Goal: Task Accomplishment & Management: Manage account settings

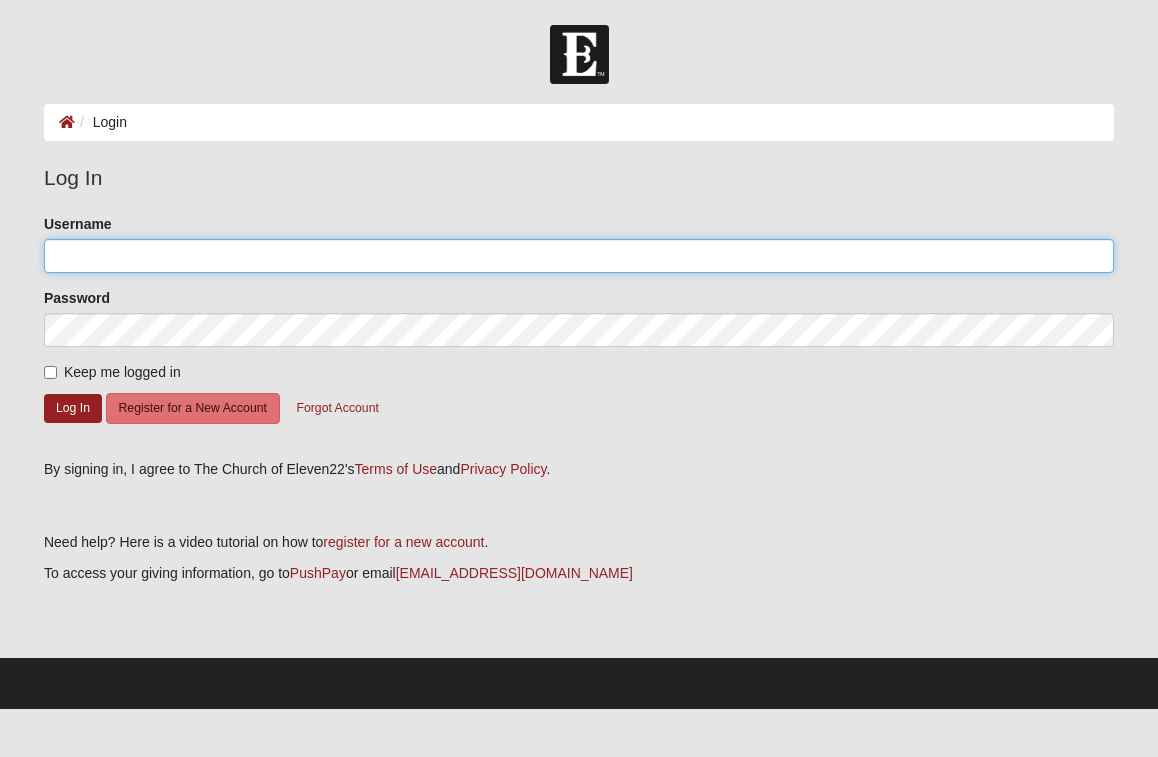
type input "Jenniferhansen"
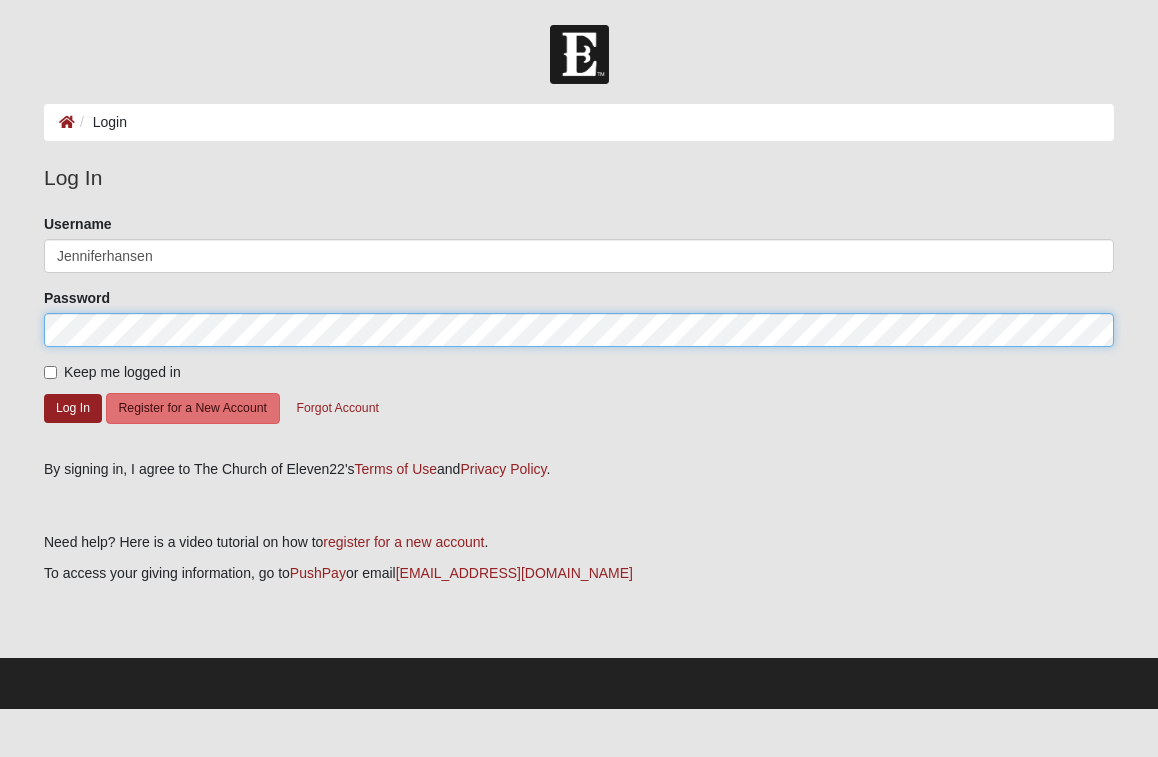
click at [72, 407] on button "Log In" at bounding box center [73, 408] width 58 height 29
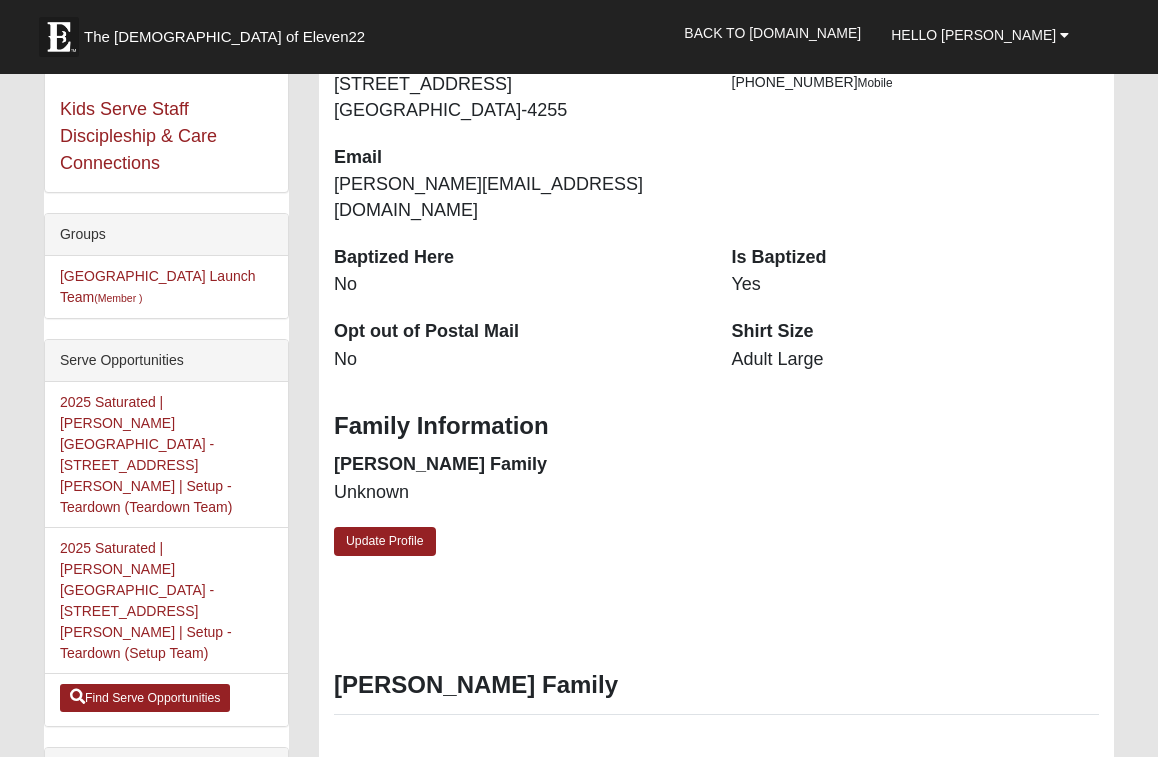
scroll to position [391, 0]
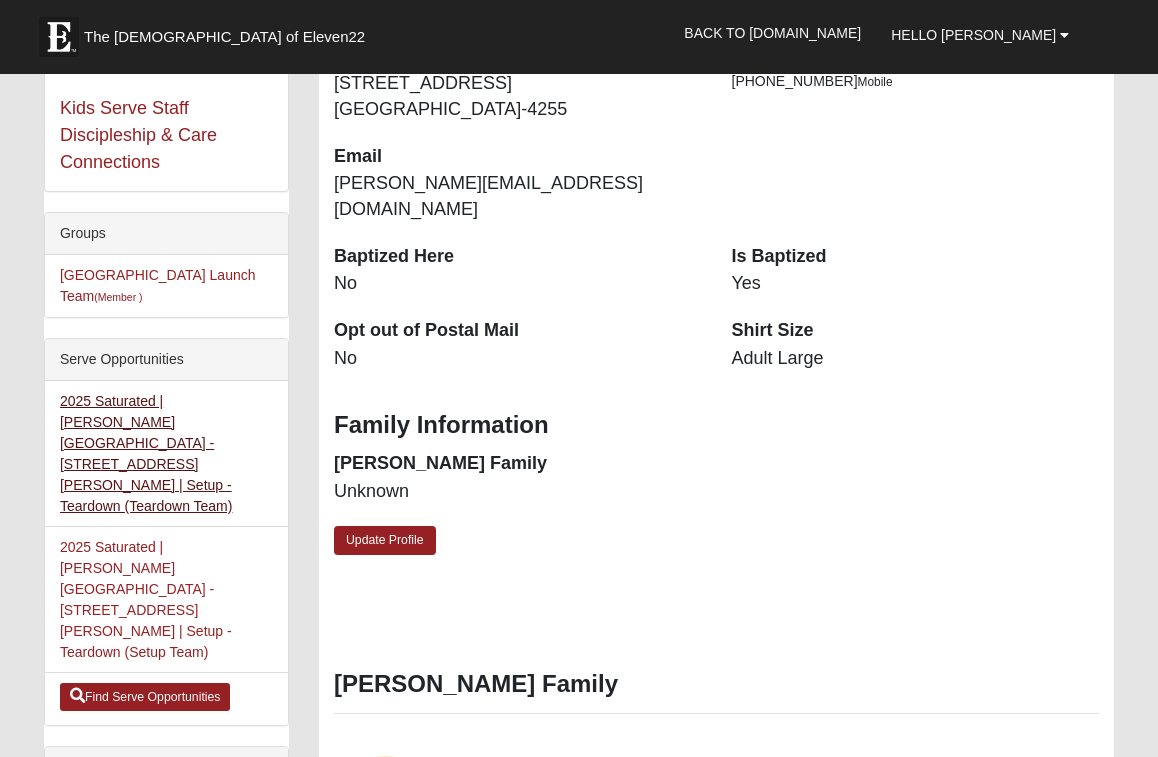
click at [197, 420] on link "2025 Saturated | [PERSON_NAME][GEOGRAPHIC_DATA] - [STREET_ADDRESS][PERSON_NAME]…" at bounding box center [146, 453] width 173 height 121
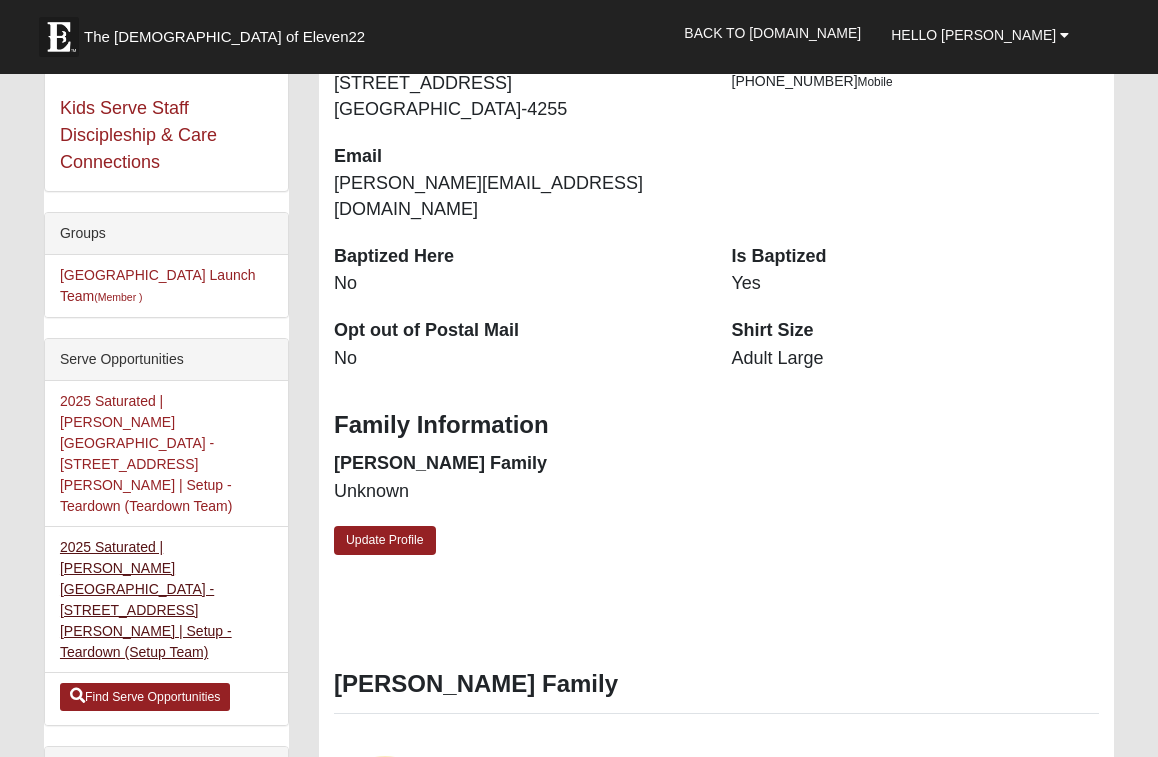
click at [160, 539] on link "2025 Saturated | [PERSON_NAME][GEOGRAPHIC_DATA] - [STREET_ADDRESS][PERSON_NAME]…" at bounding box center [146, 599] width 172 height 121
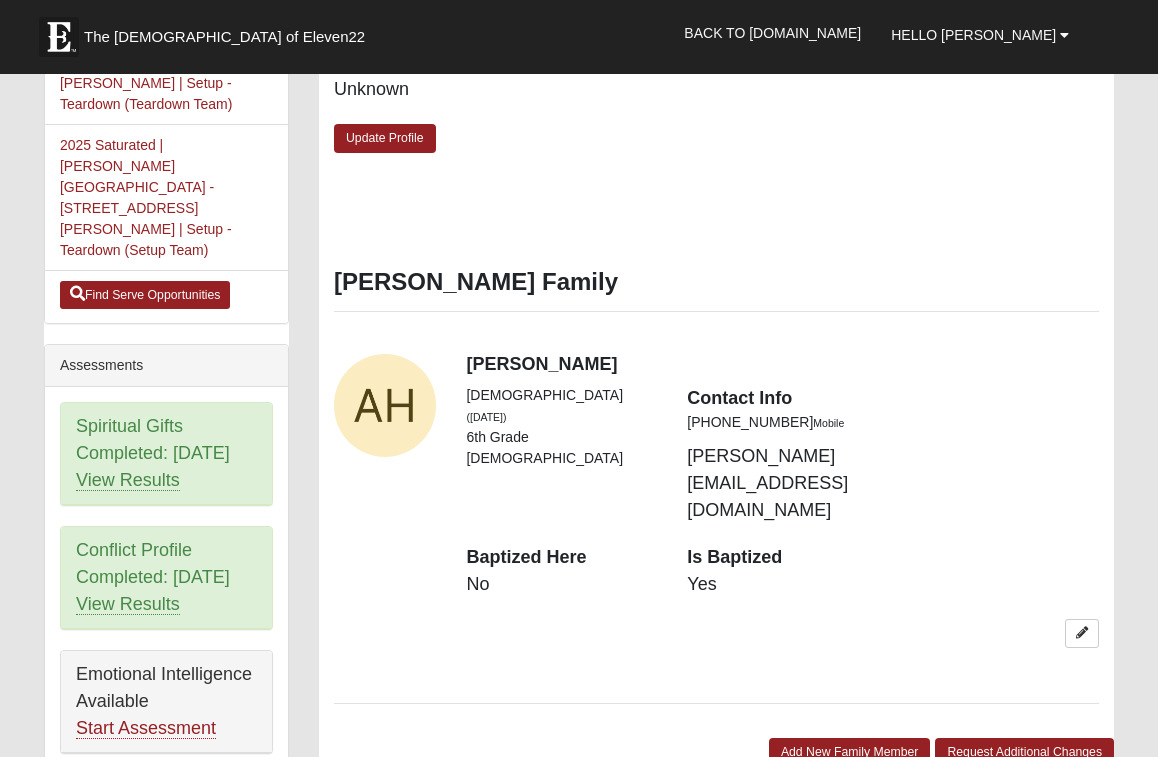
scroll to position [795, 0]
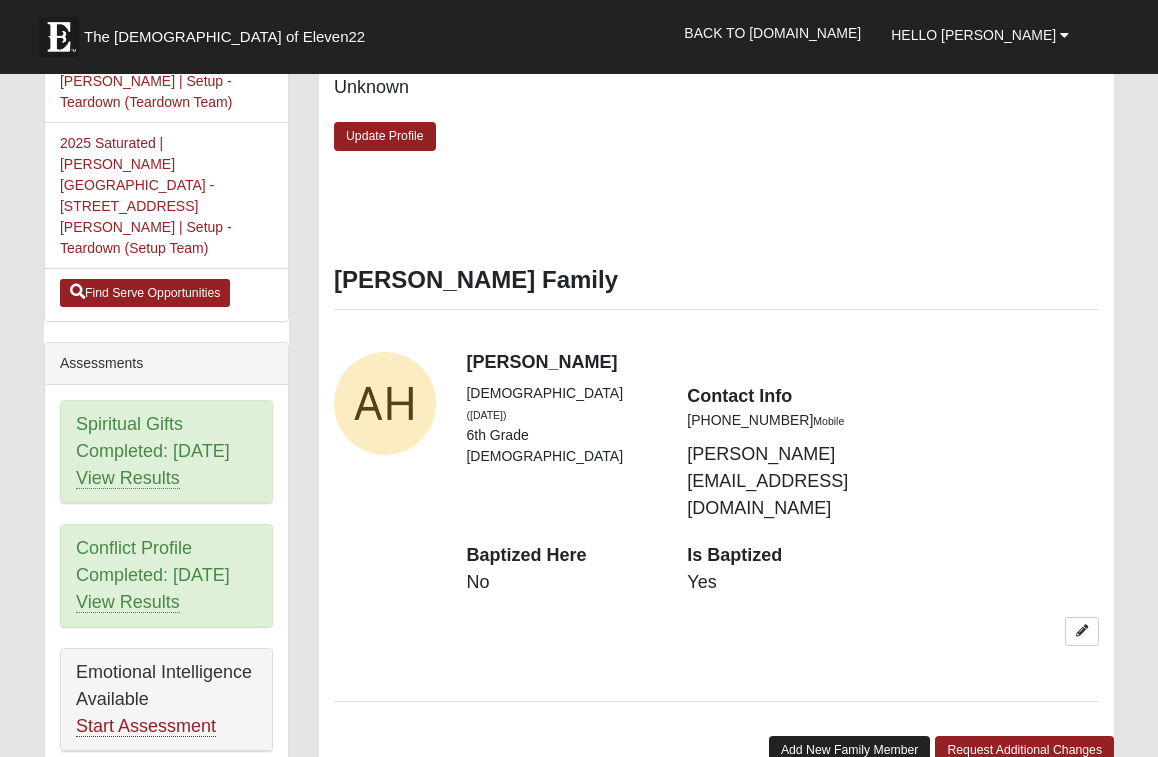
click at [825, 736] on link "Add New Family Member" at bounding box center [850, 750] width 162 height 29
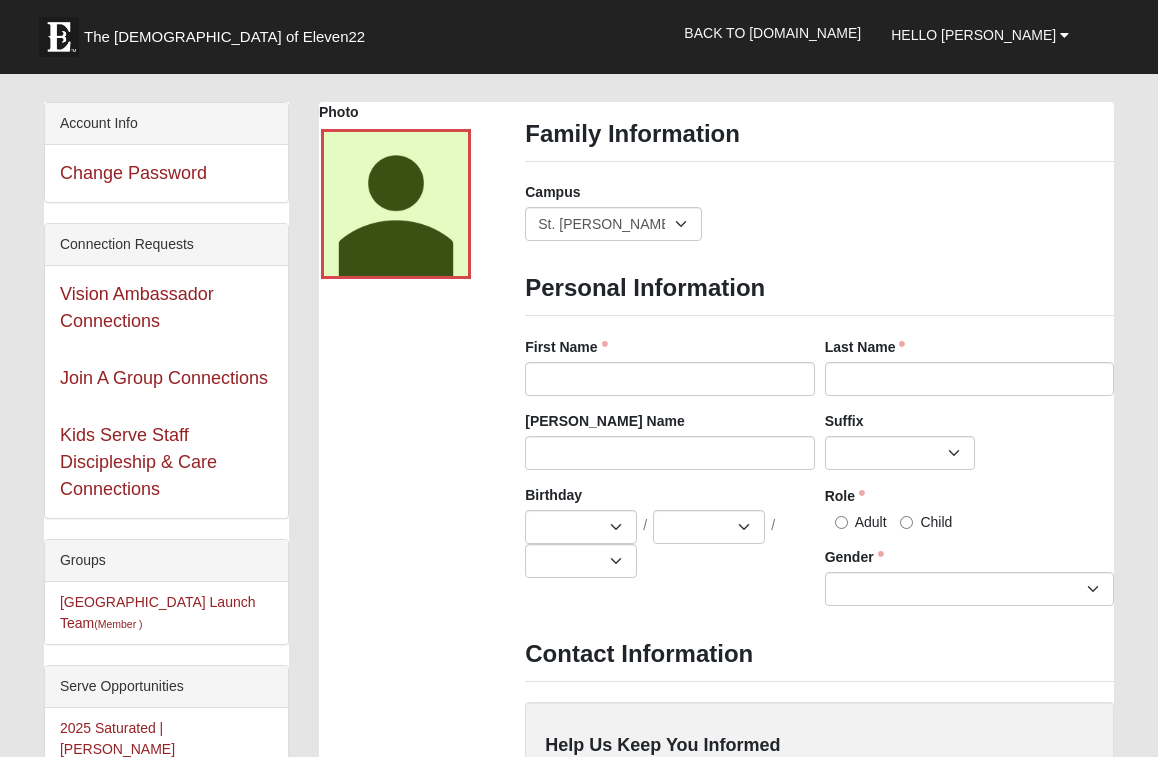
scroll to position [34, 0]
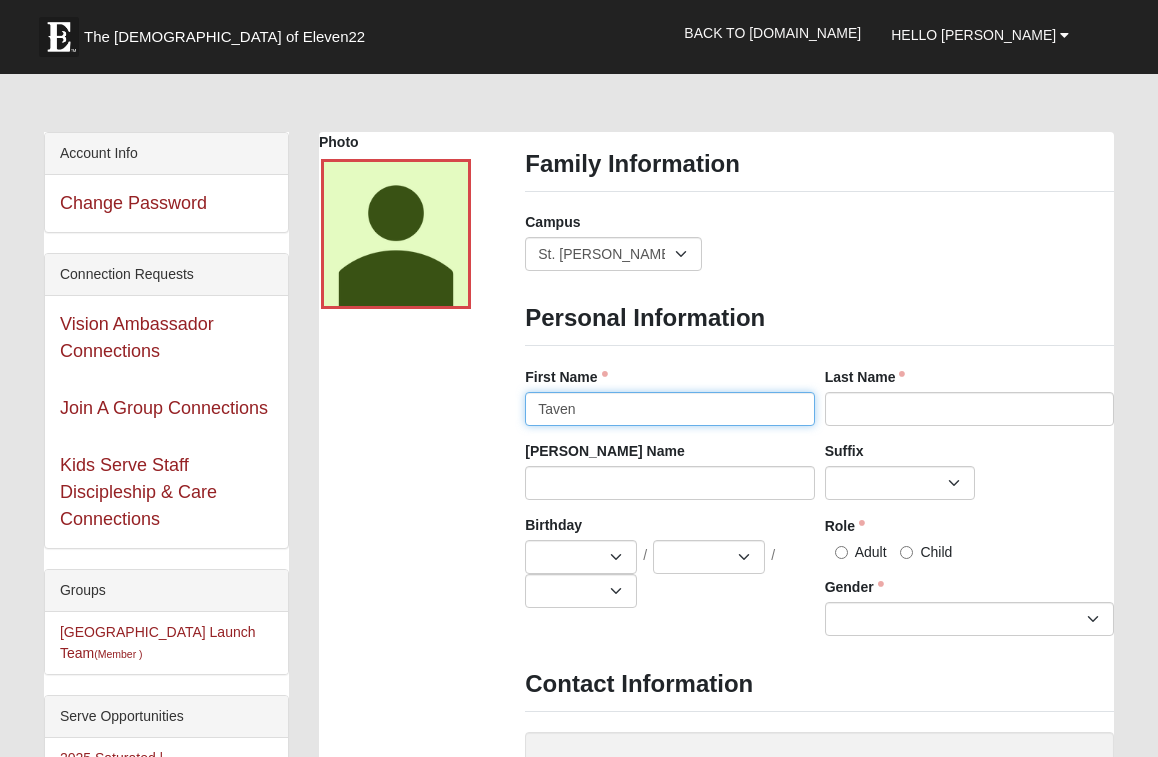
type input "Taven"
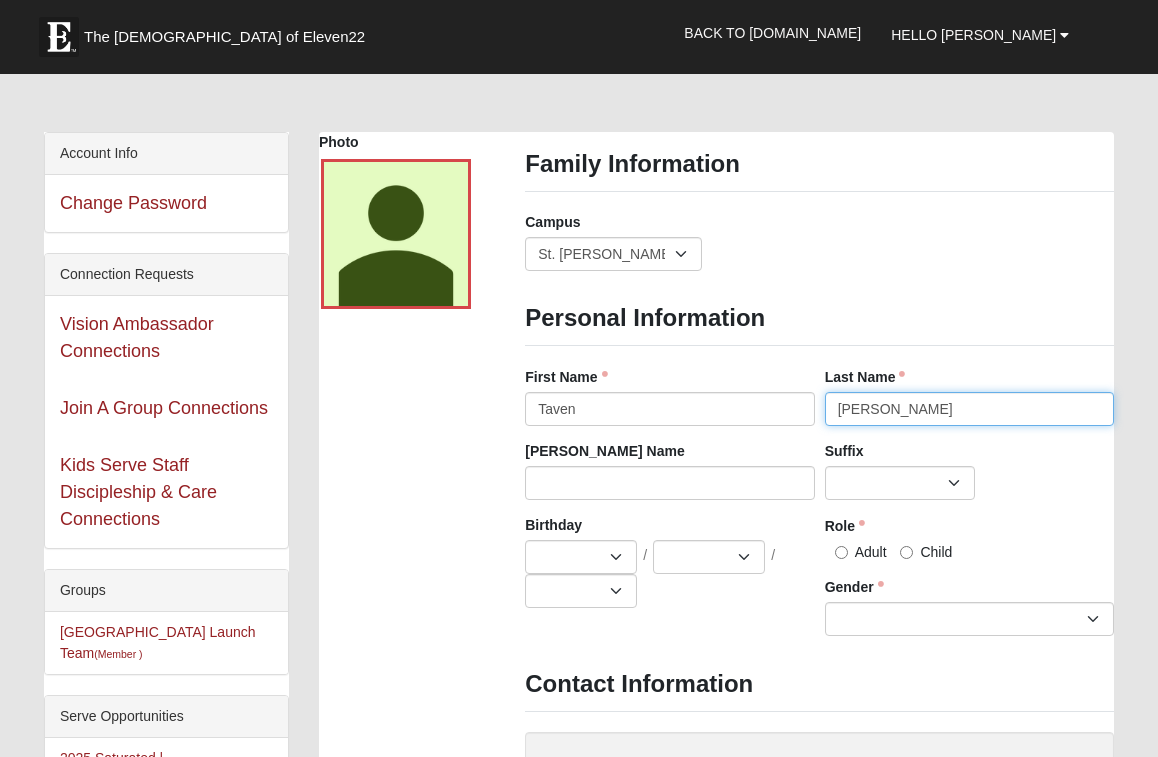
type input "Hansen"
select select "11"
select select "21"
select select "2010"
click at [913, 548] on label "Child" at bounding box center [926, 552] width 52 height 20
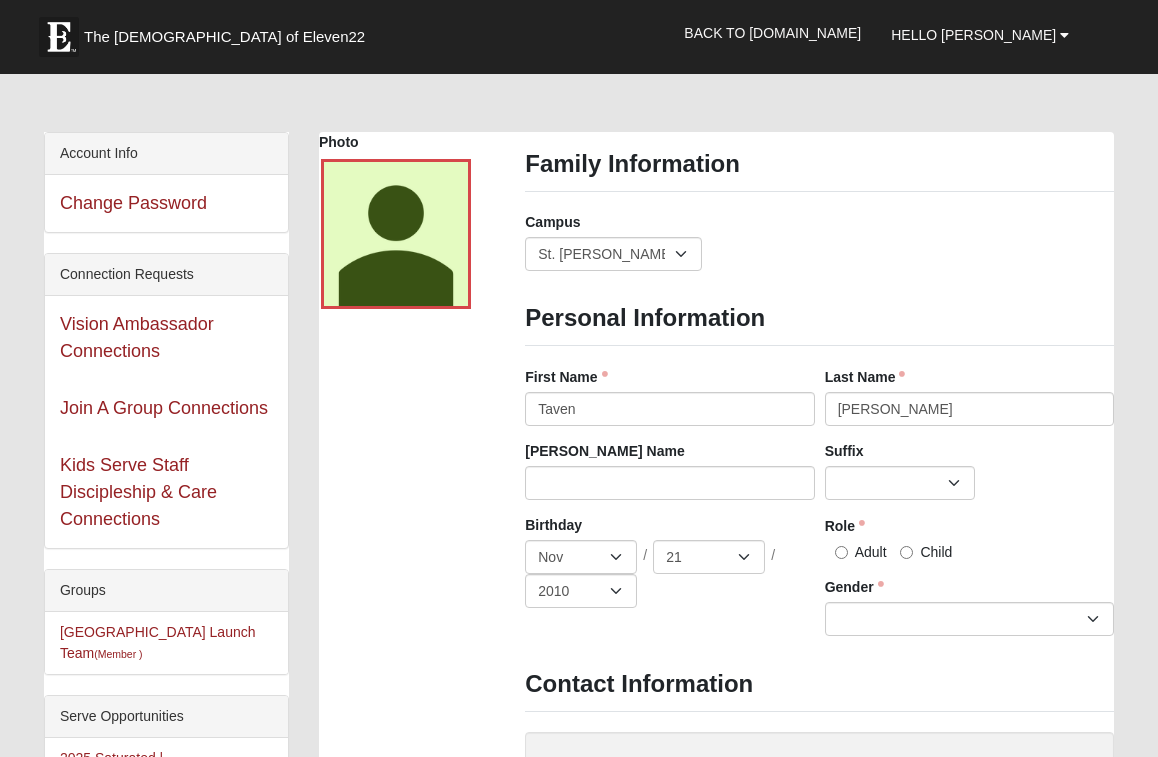
click at [913, 548] on input "Child" at bounding box center [906, 552] width 13 height 13
radio input "true"
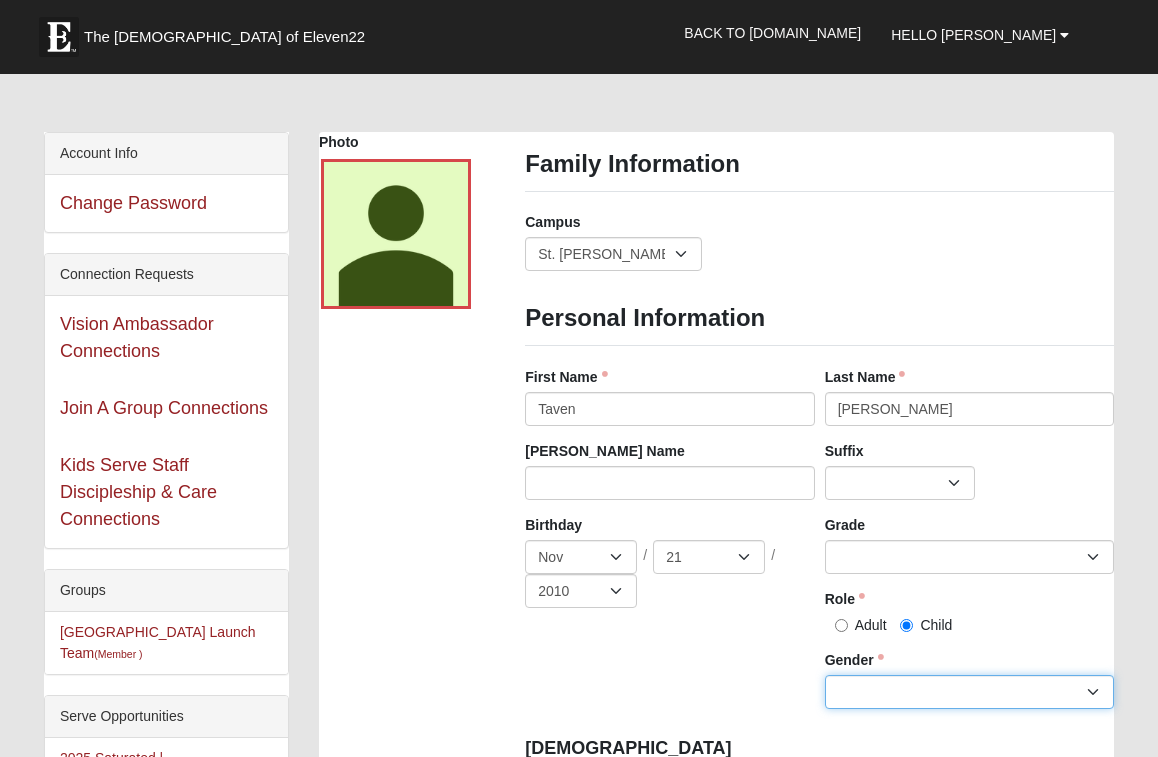
select select "[DEMOGRAPHIC_DATA]"
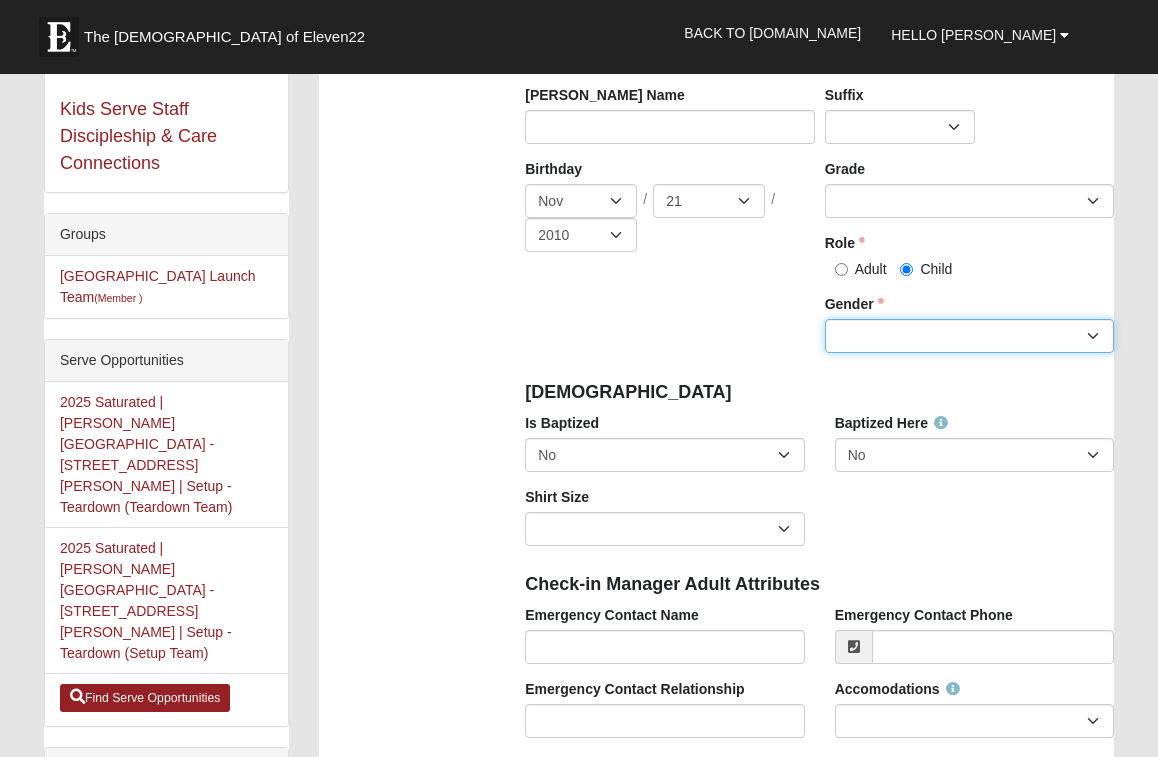
scroll to position [391, 0]
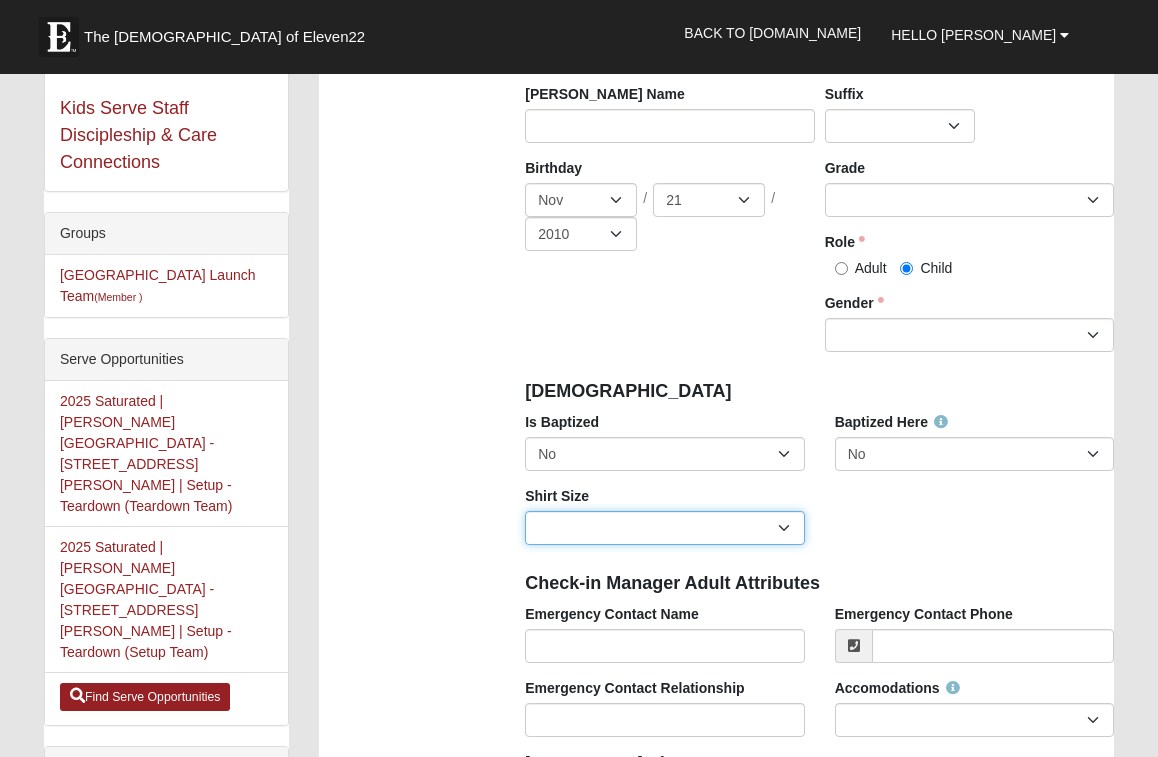
select select "Adult Medium"
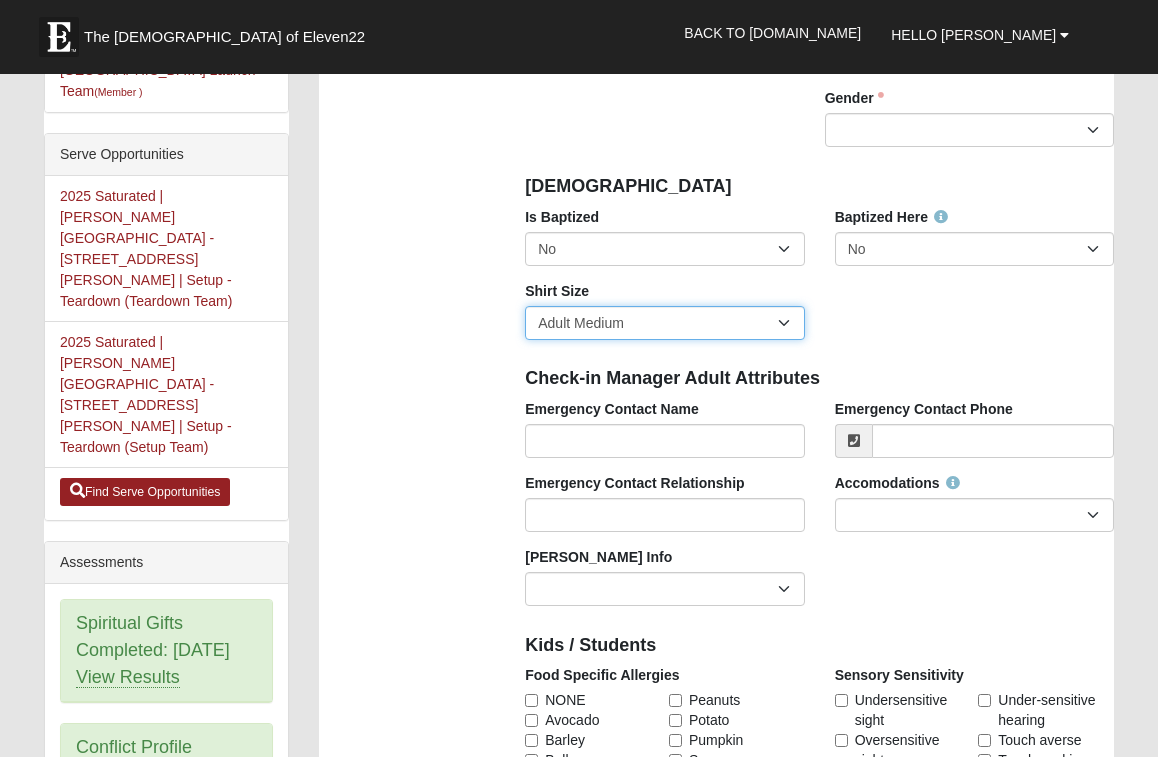
scroll to position [599, 0]
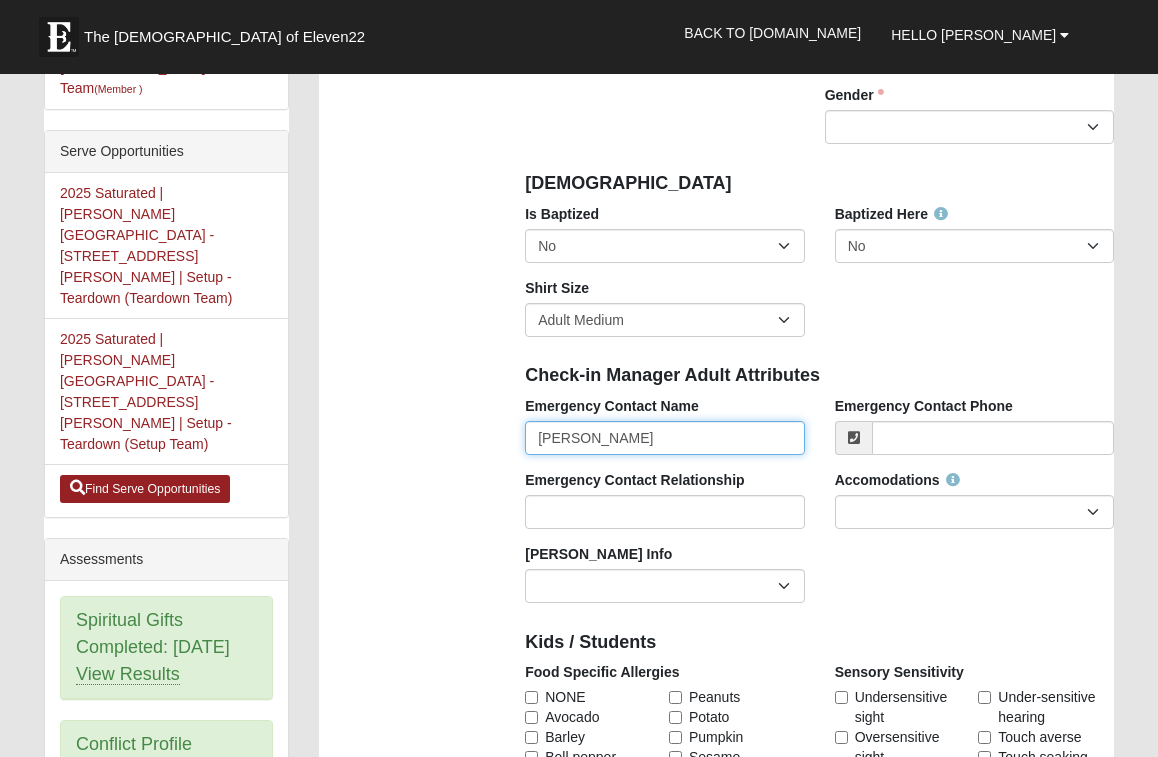
type input "[PERSON_NAME]"
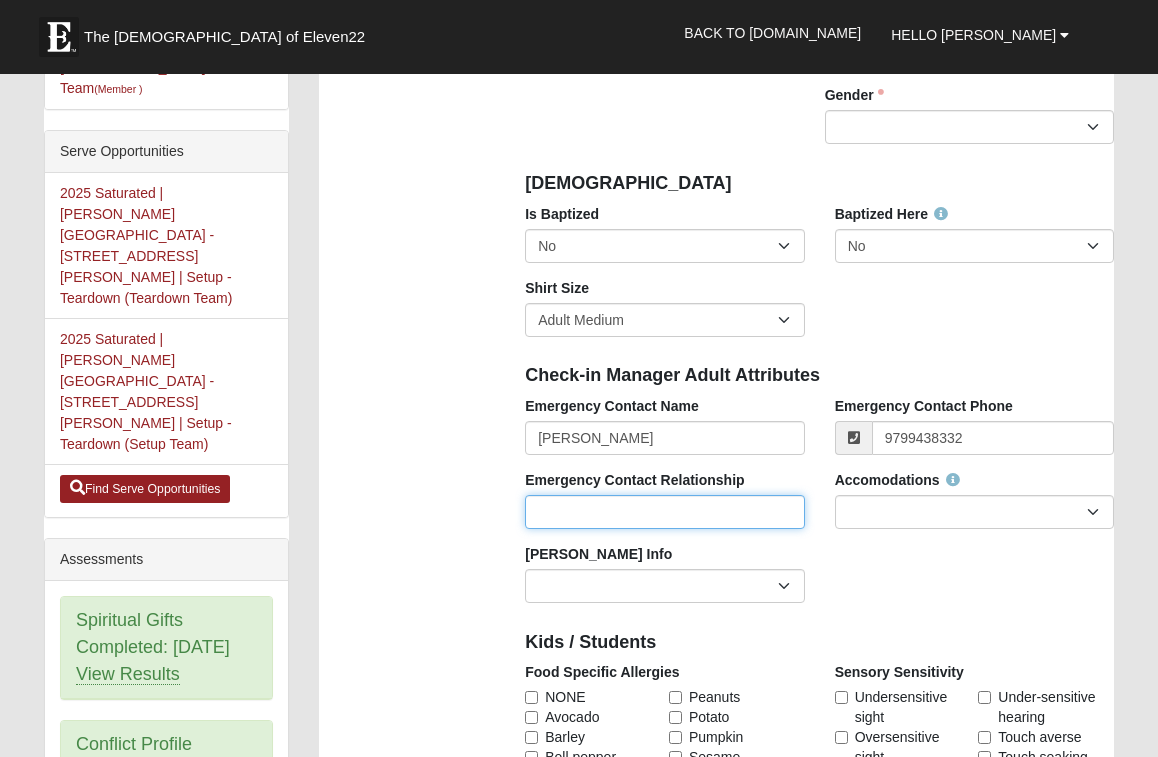
type input "[PHONE_NUMBER]"
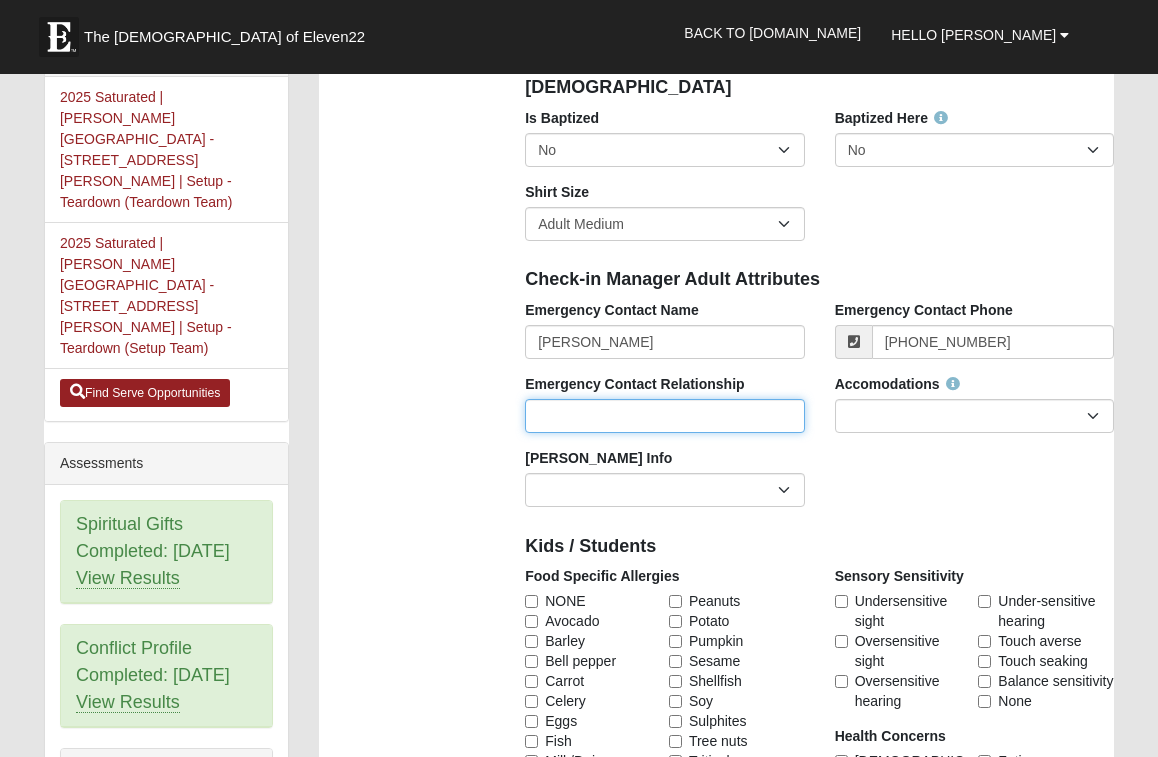
scroll to position [696, 0]
type input "Dad"
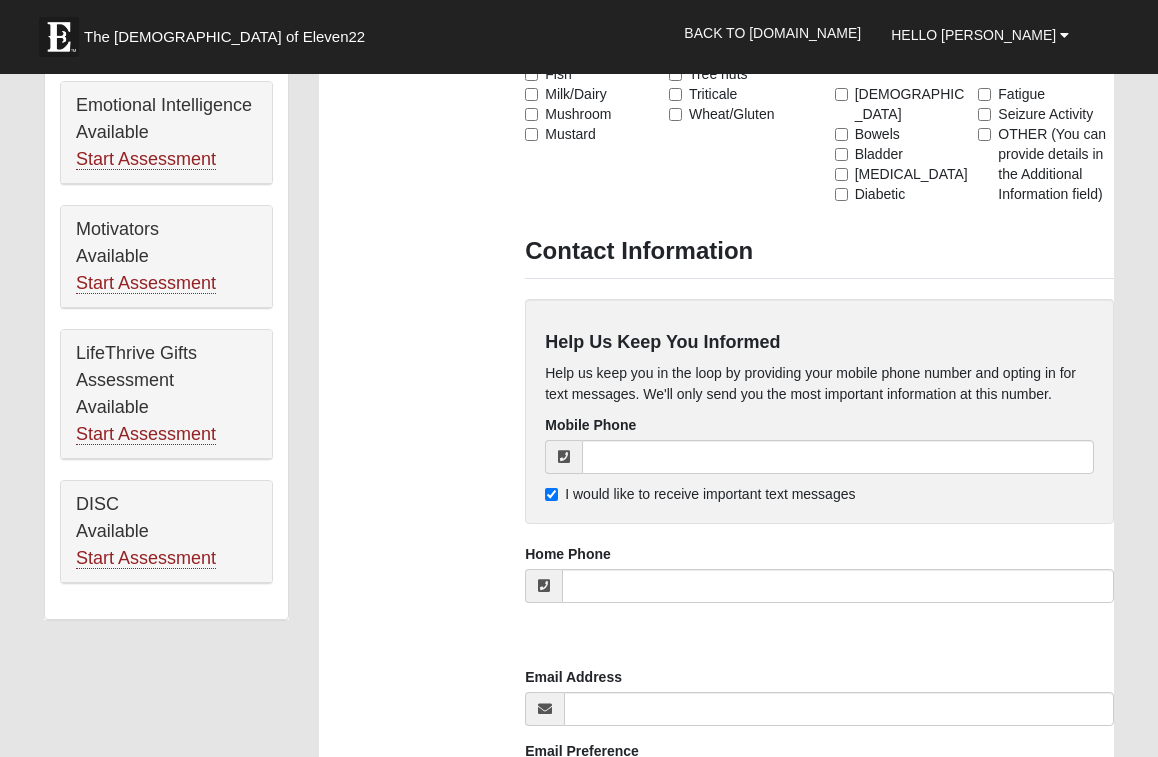
scroll to position [1367, 0]
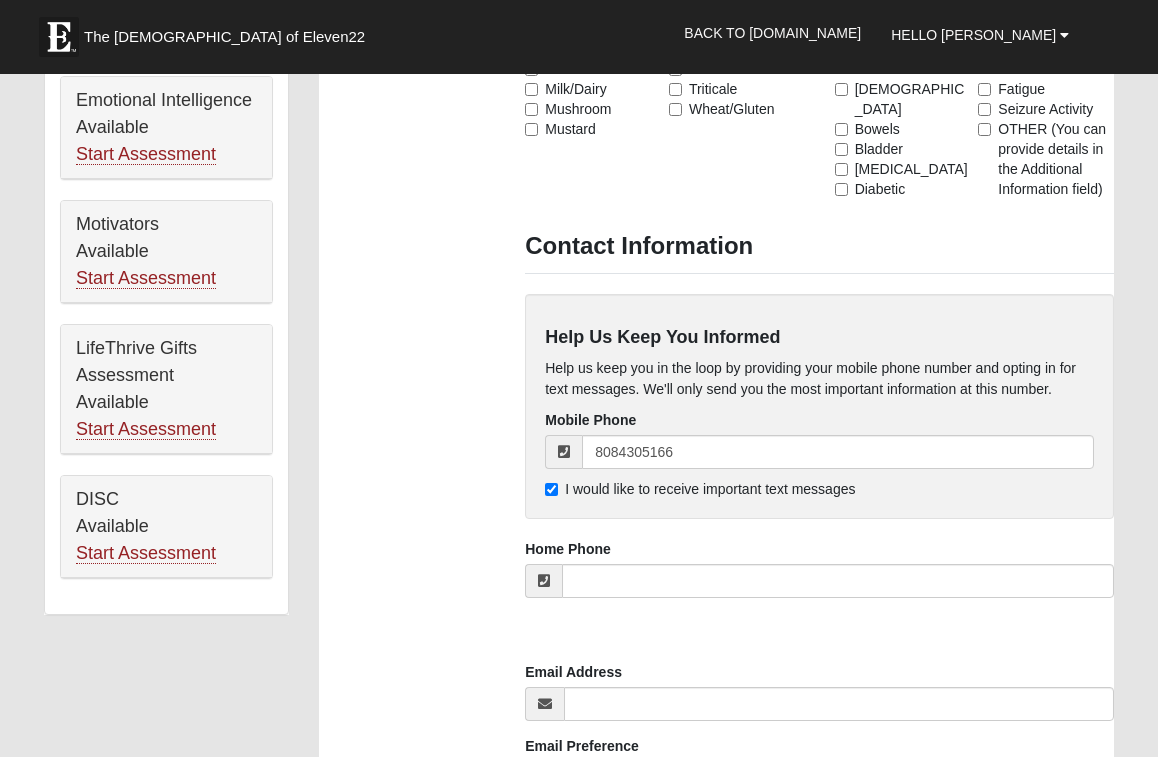
type input "[PHONE_NUMBER]"
click at [551, 487] on input "I would like to receive important text messages" at bounding box center [551, 489] width 13 height 13
checkbox input "false"
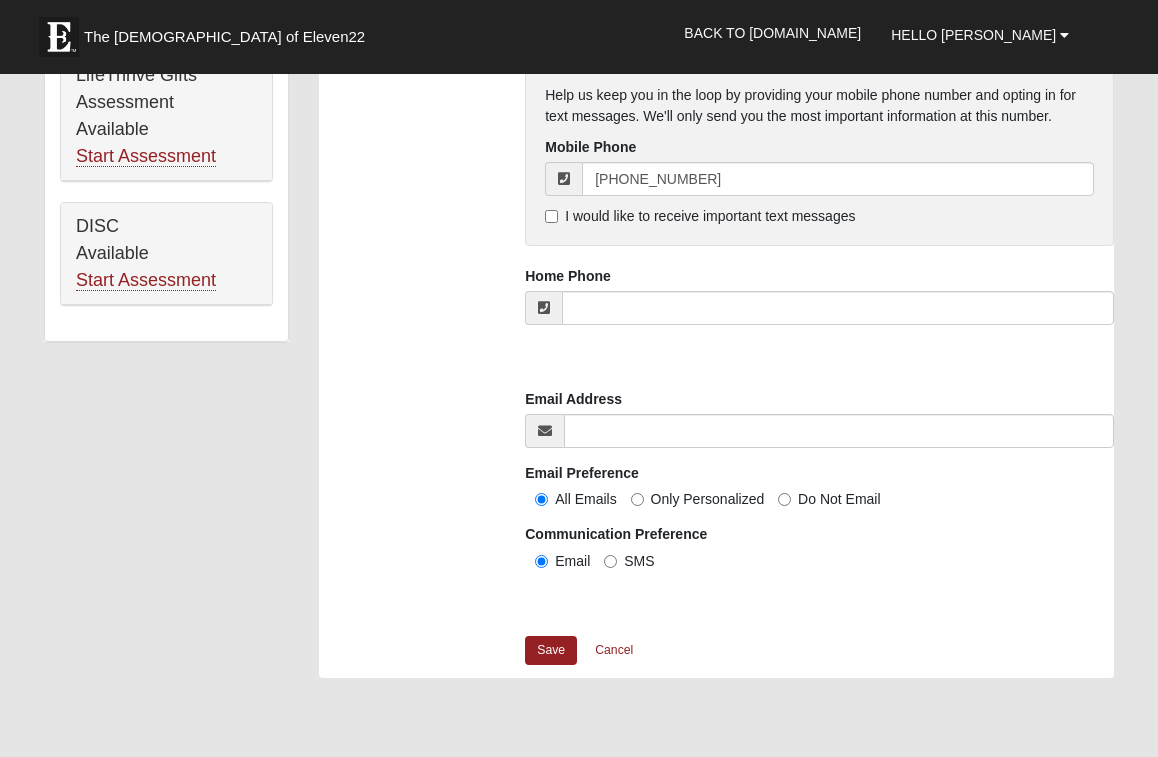
scroll to position [1658, 0]
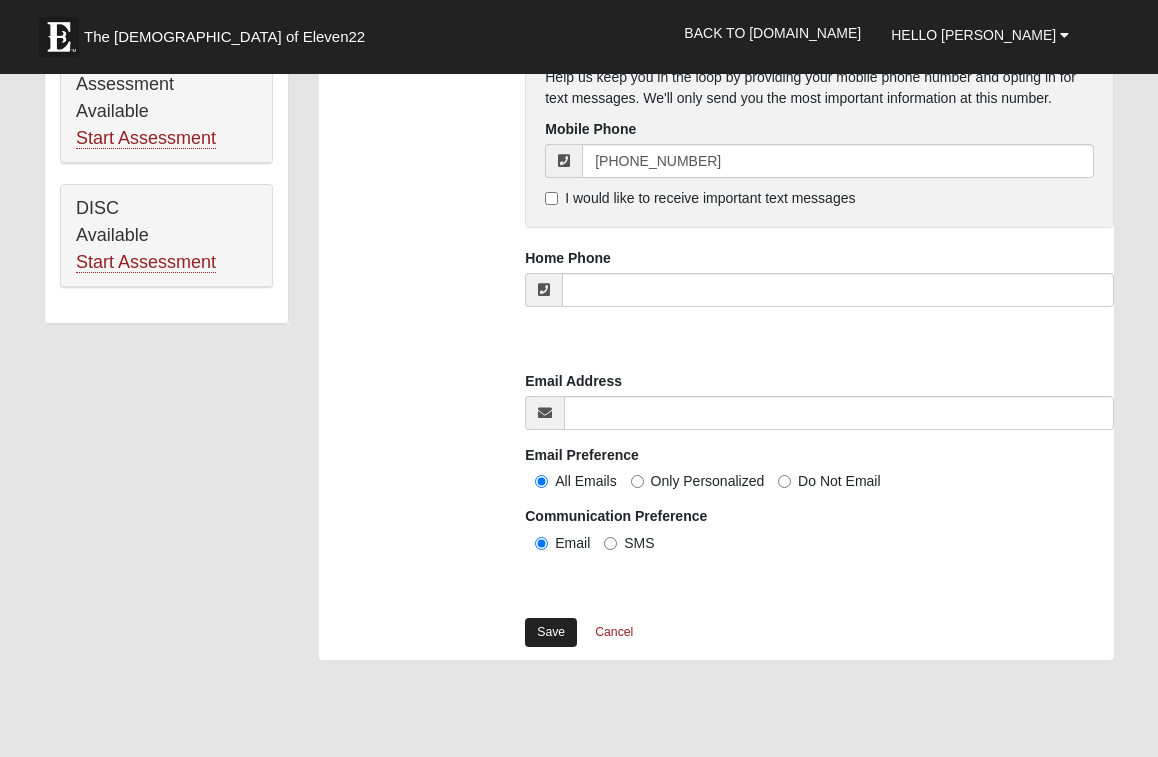
click at [550, 630] on link "Save" at bounding box center [551, 632] width 52 height 29
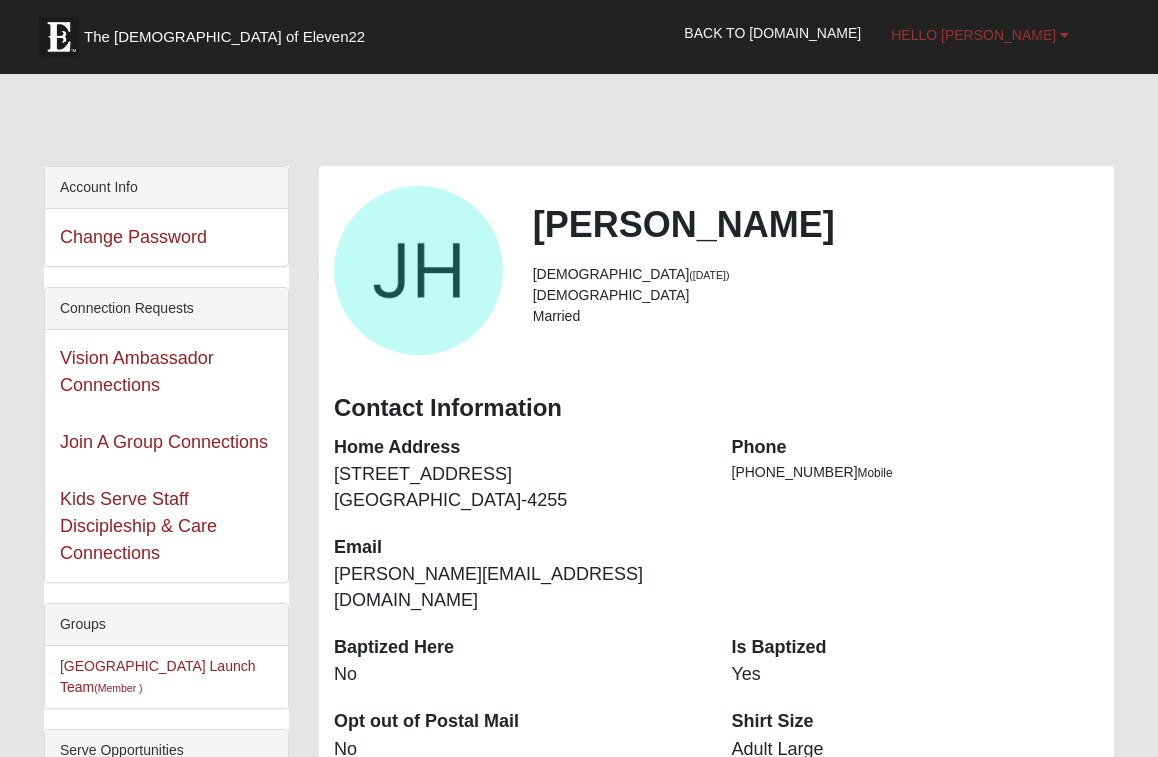
click at [995, 30] on span "Hello [PERSON_NAME]" at bounding box center [973, 35] width 165 height 16
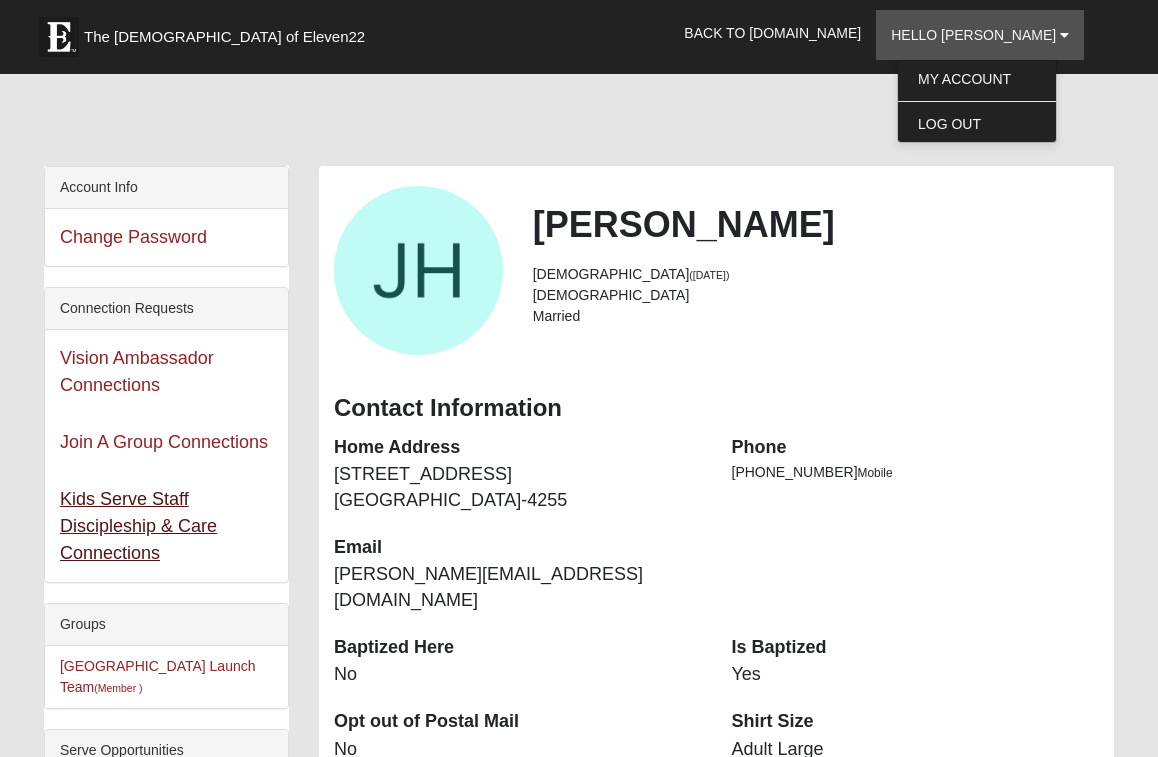
click at [136, 531] on link "Kids Serve Staff Discipleship & Care Connections" at bounding box center [138, 526] width 157 height 74
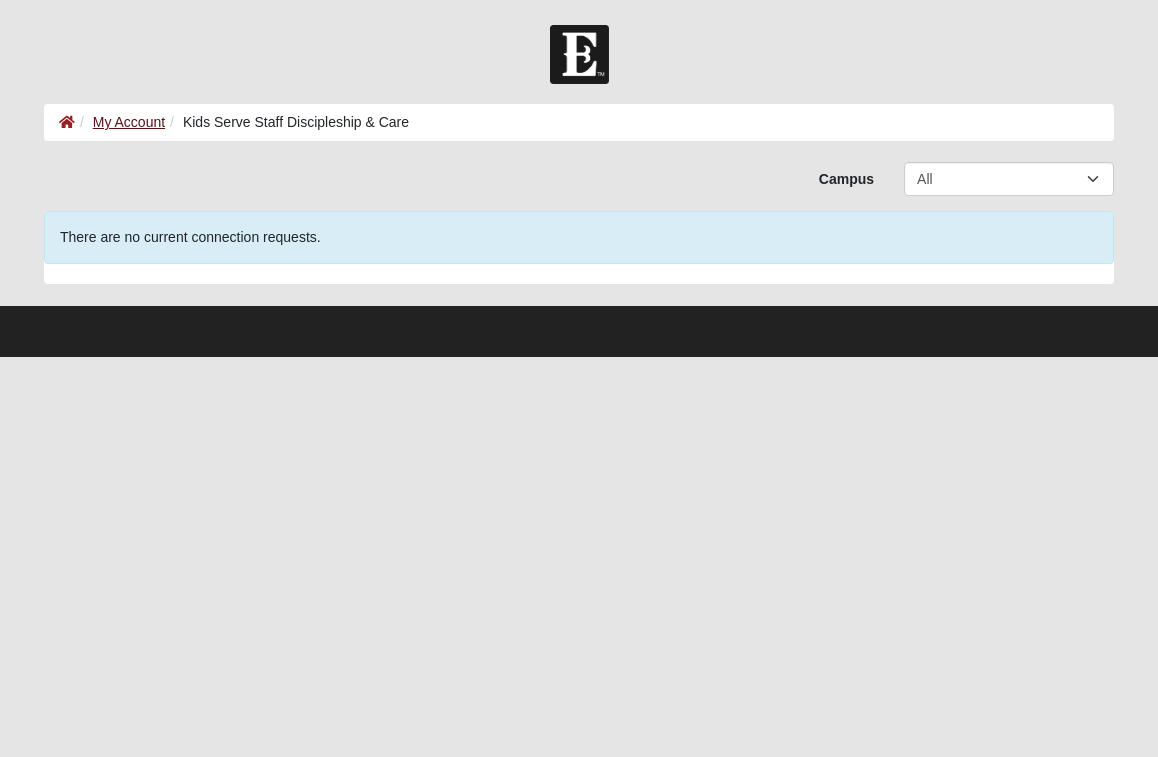
click at [104, 125] on link "My Account" at bounding box center [129, 122] width 72 height 16
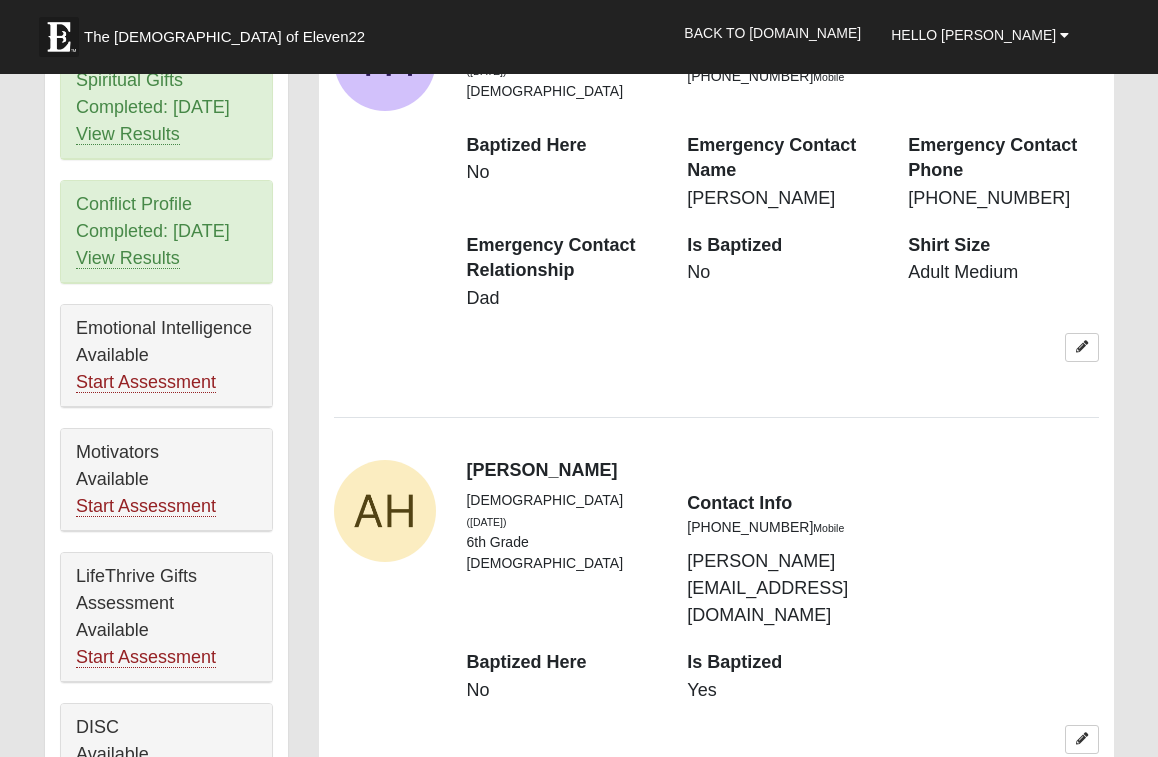
scroll to position [1201, 0]
